Goal: Task Accomplishment & Management: Complete application form

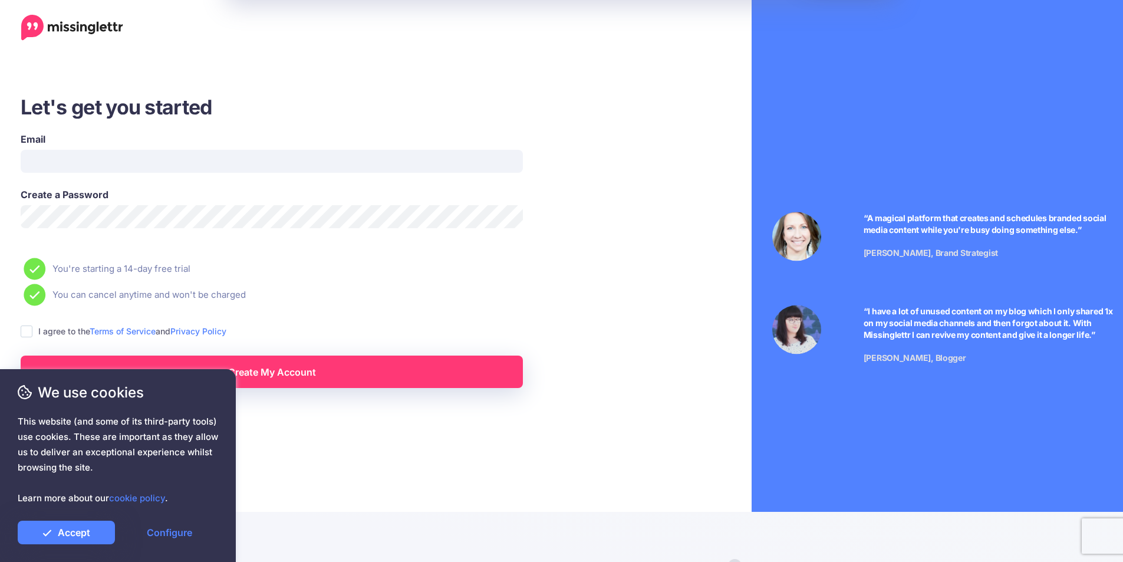
click at [311, 149] on div "Email" at bounding box center [272, 152] width 502 height 41
drag, startPoint x: 314, startPoint y: 153, endPoint x: 324, endPoint y: 176, distance: 24.5
click at [316, 157] on input "Email" at bounding box center [272, 161] width 502 height 23
type input "**********"
click at [317, 371] on link "Create My Account" at bounding box center [272, 371] width 502 height 32
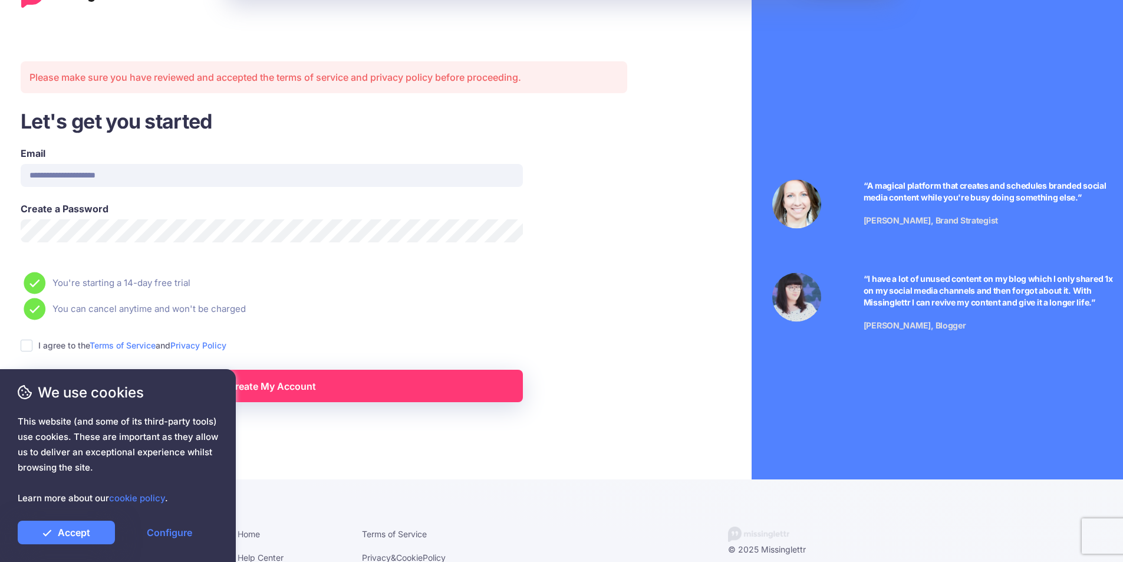
scroll to position [35, 0]
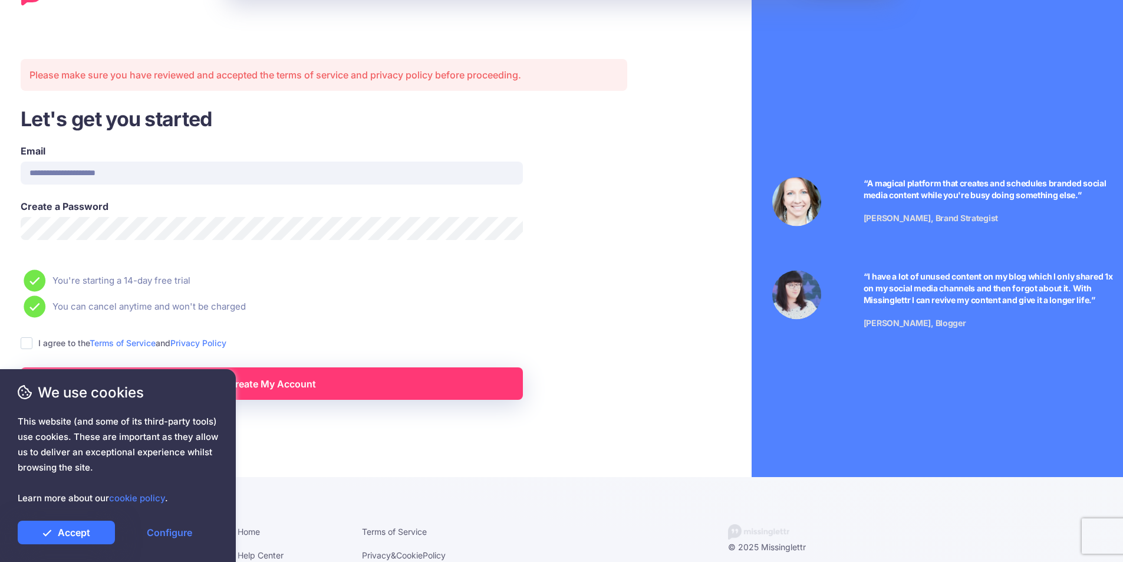
click at [105, 523] on link "Accept" at bounding box center [66, 532] width 97 height 24
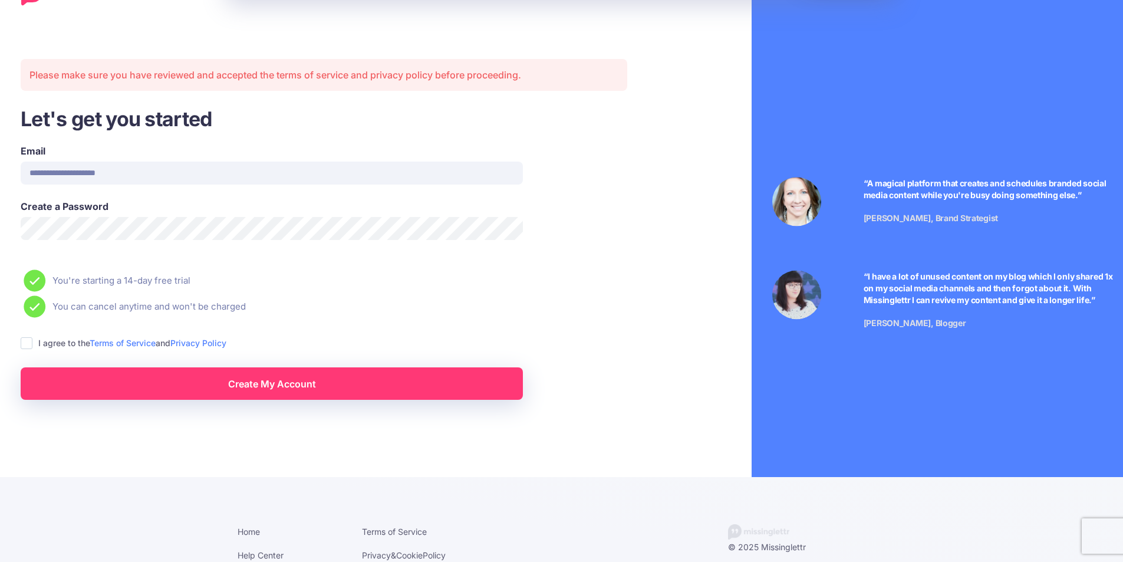
click at [305, 381] on link "Create My Account" at bounding box center [272, 383] width 502 height 32
click at [37, 281] on icon at bounding box center [34, 280] width 10 height 8
click at [29, 342] on ins at bounding box center [27, 343] width 12 height 12
click at [125, 396] on span "We use cookies" at bounding box center [118, 392] width 200 height 21
click at [129, 383] on span "We use cookies" at bounding box center [118, 392] width 200 height 21
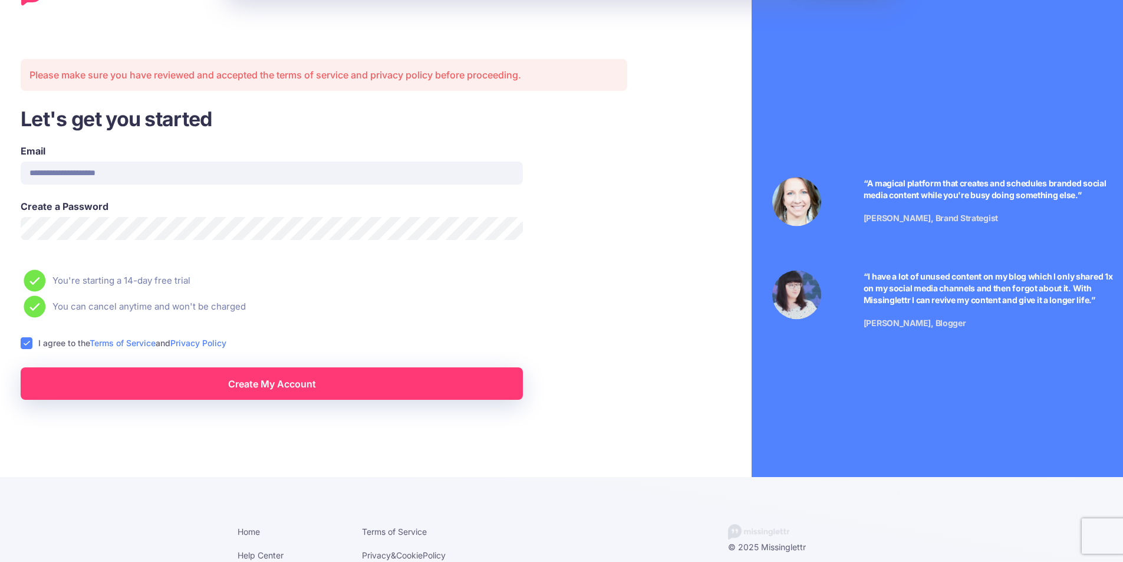
click at [129, 383] on span "We use cookies" at bounding box center [118, 392] width 200 height 21
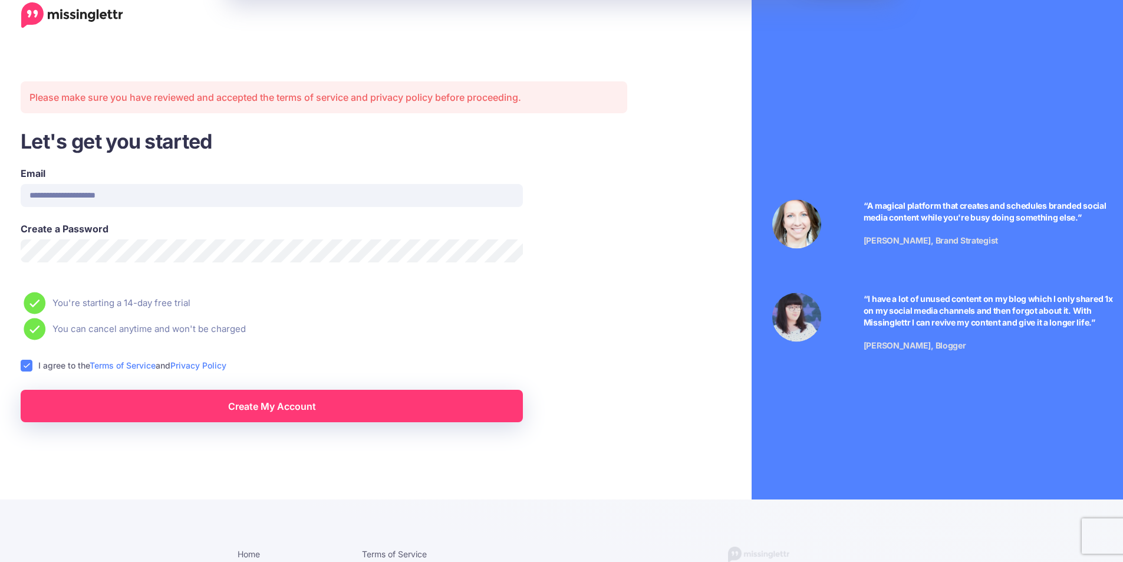
scroll to position [0, 0]
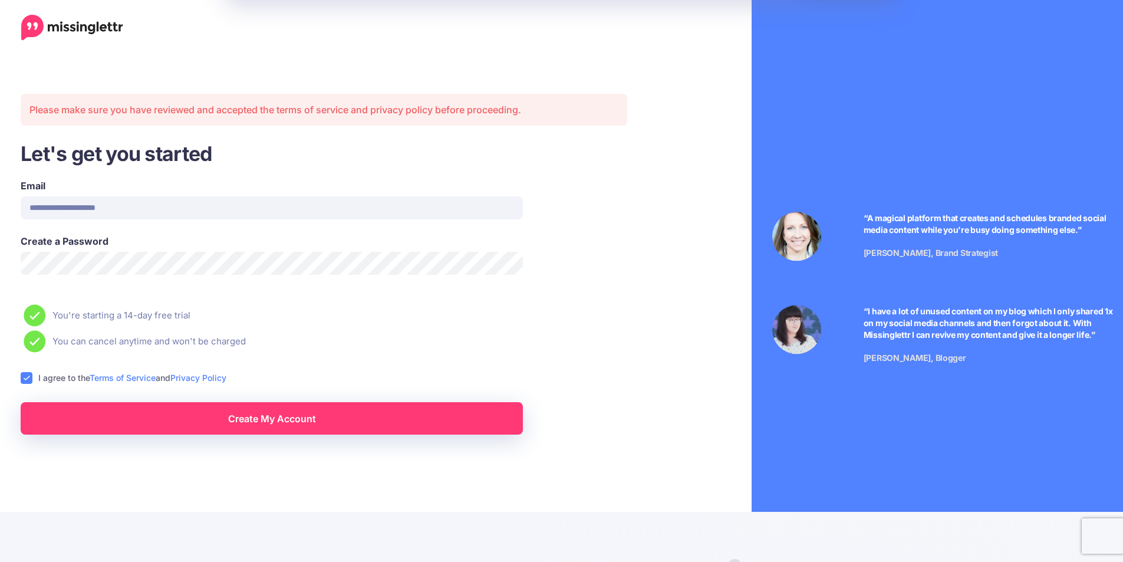
click at [31, 370] on div "We use cookies This website (and some of its third-party tools) use cookies. Th…" at bounding box center [118, 465] width 236 height 193
click at [156, 420] on span "This website (and some of its third-party tools) use cookies. These are importa…" at bounding box center [118, 460] width 200 height 92
click at [166, 430] on span "This website (and some of its third-party tools) use cookies. These are importa…" at bounding box center [118, 460] width 200 height 92
click at [279, 422] on link "Create My Account" at bounding box center [272, 418] width 502 height 32
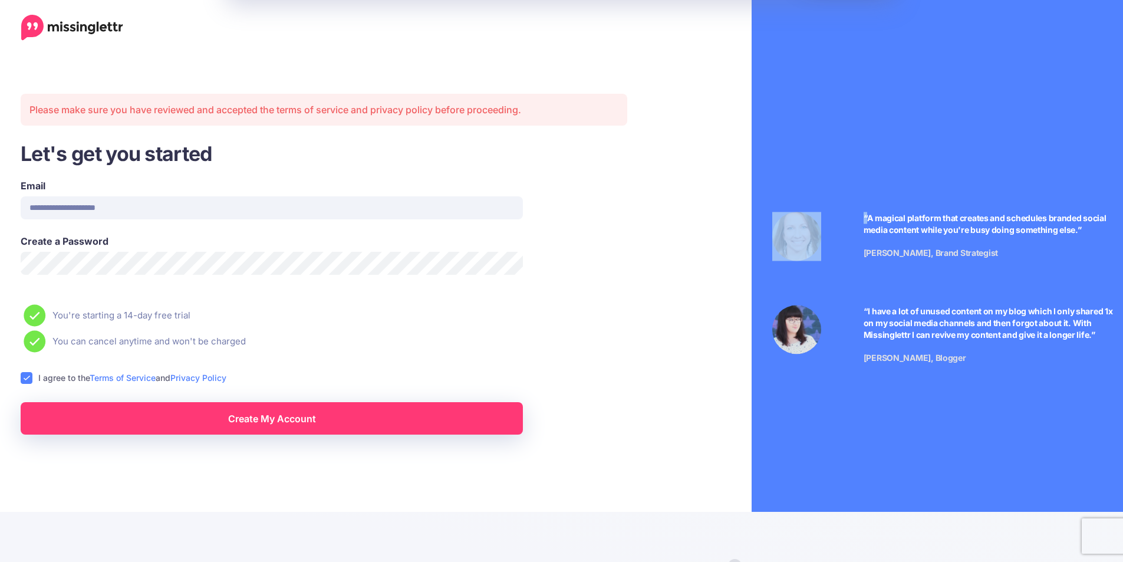
click at [279, 422] on div "**********" at bounding box center [323, 309] width 665 height 618
